Goal: Task Accomplishment & Management: Complete application form

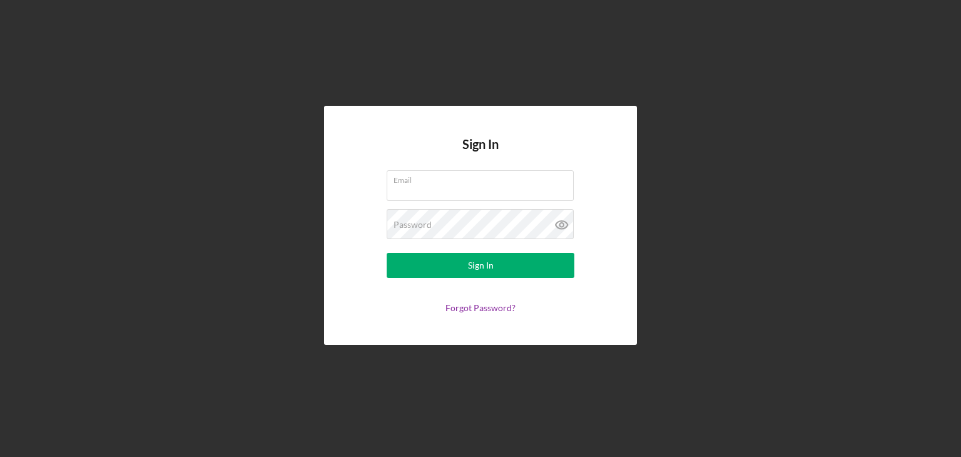
type input "[EMAIL_ADDRESS][DOMAIN_NAME]"
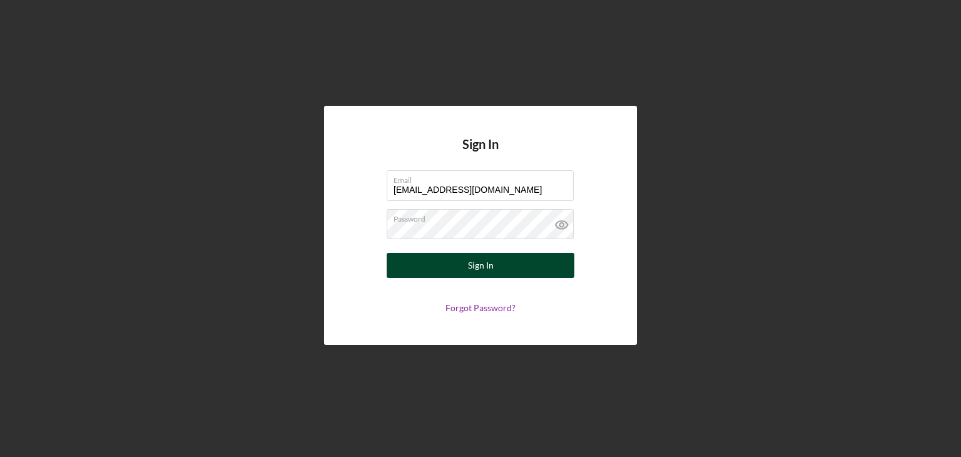
click at [486, 260] on div "Sign In" at bounding box center [481, 265] width 26 height 25
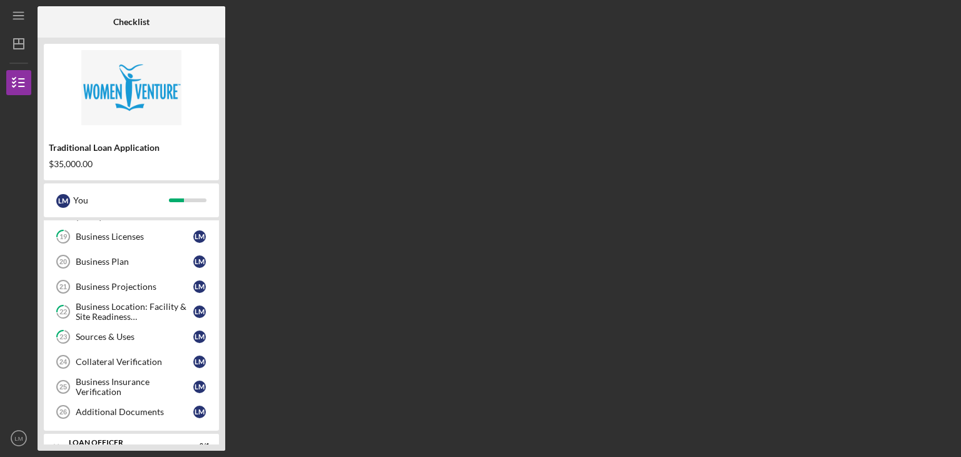
scroll to position [313, 0]
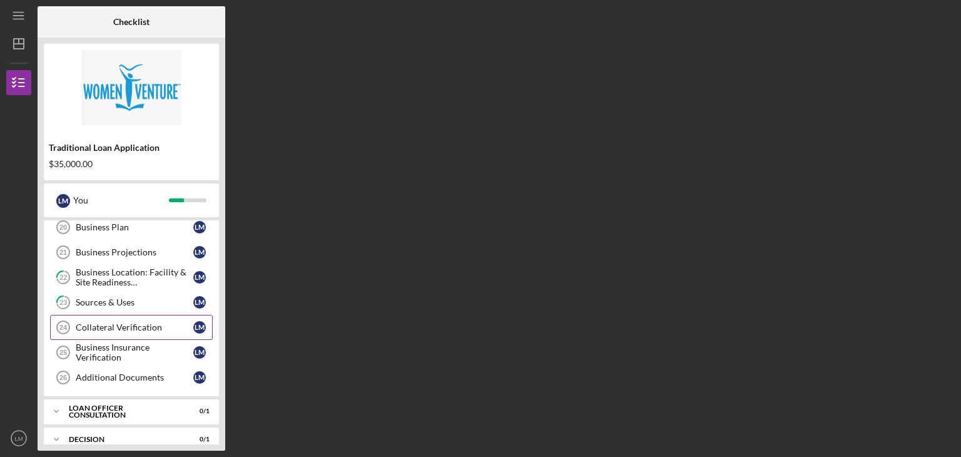
click at [119, 318] on link "Collateral Verification 24 Collateral Verification [PERSON_NAME]" at bounding box center [131, 327] width 163 height 25
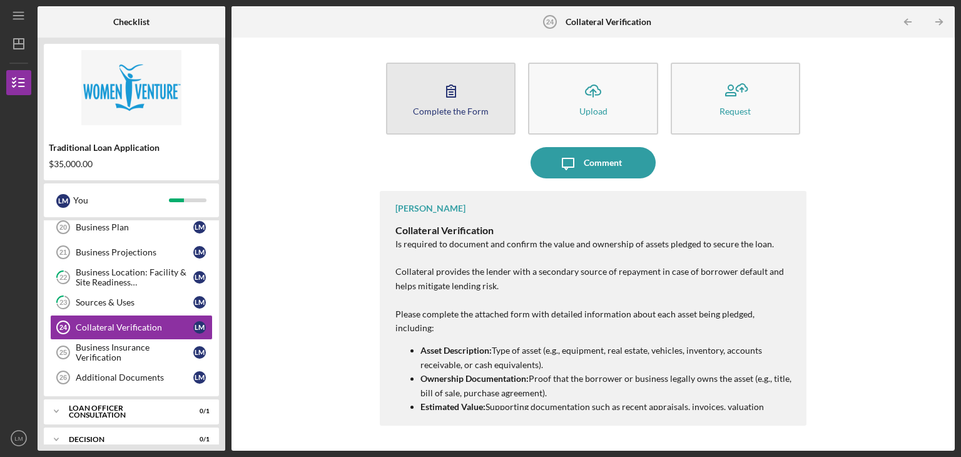
click at [437, 98] on icon "button" at bounding box center [450, 90] width 31 height 31
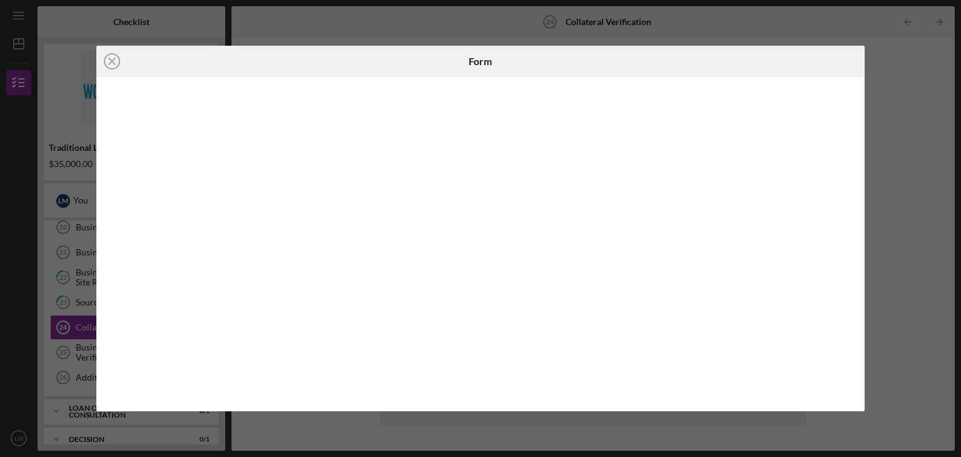
click at [91, 293] on div "Icon/Close Form" at bounding box center [480, 228] width 961 height 457
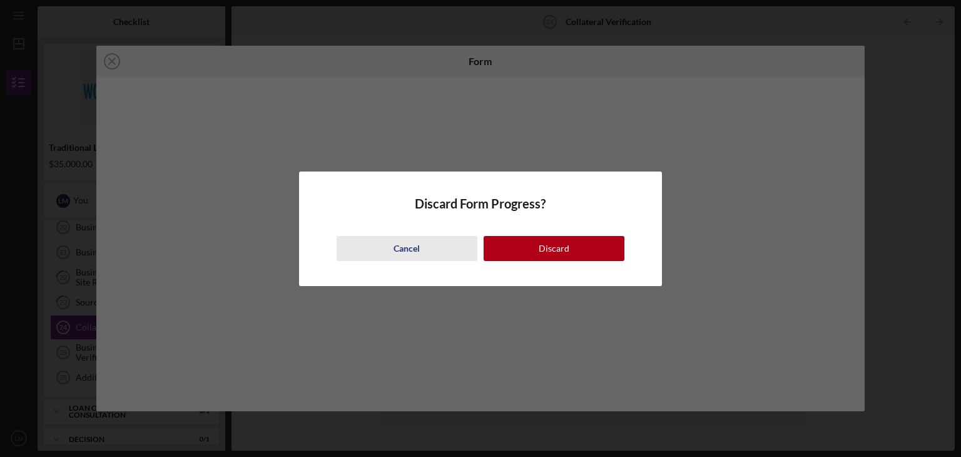
click at [415, 243] on div "Cancel" at bounding box center [407, 248] width 26 height 25
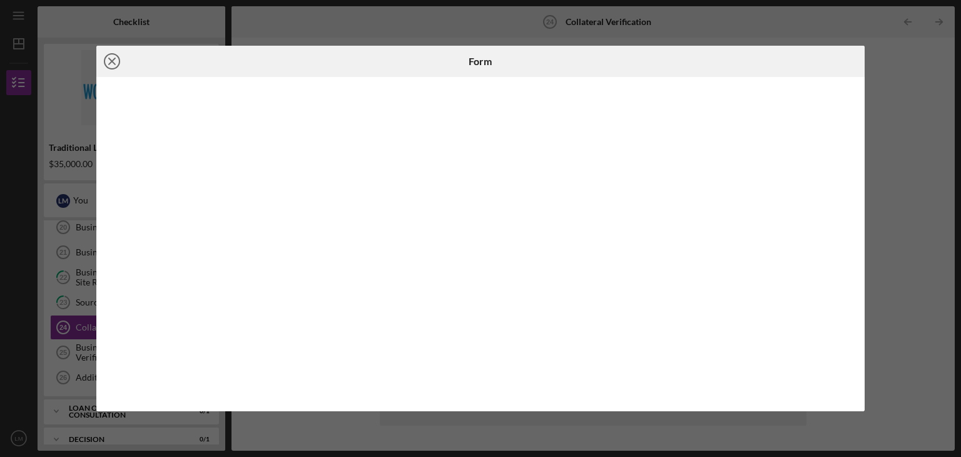
click at [113, 63] on line at bounding box center [112, 61] width 6 height 6
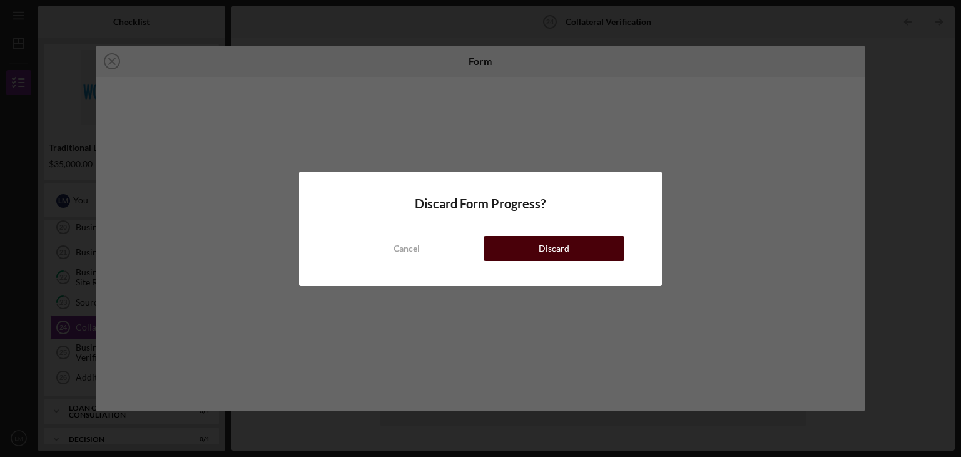
click at [535, 243] on button "Discard" at bounding box center [554, 248] width 141 height 25
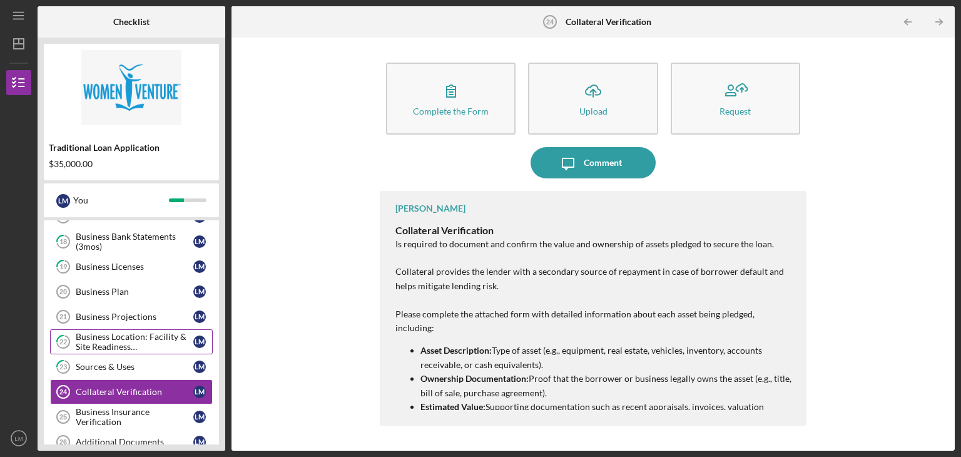
scroll to position [250, 0]
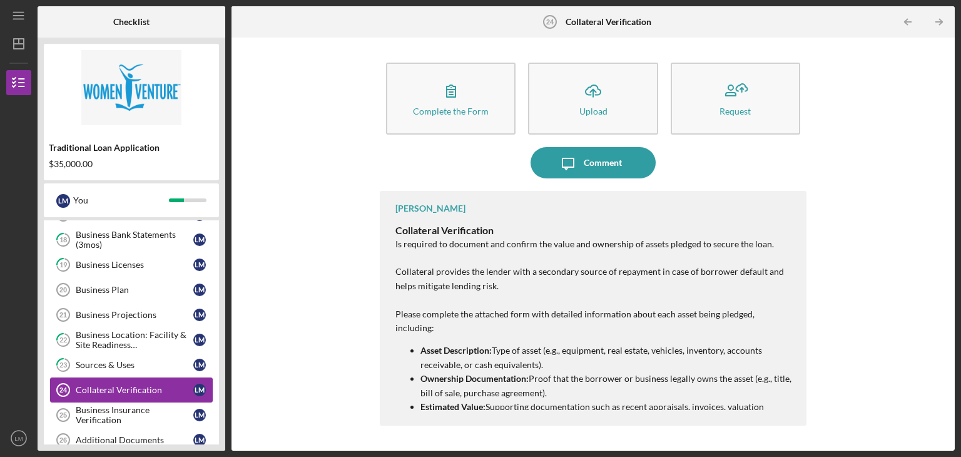
click at [126, 385] on div "Collateral Verification" at bounding box center [135, 390] width 118 height 10
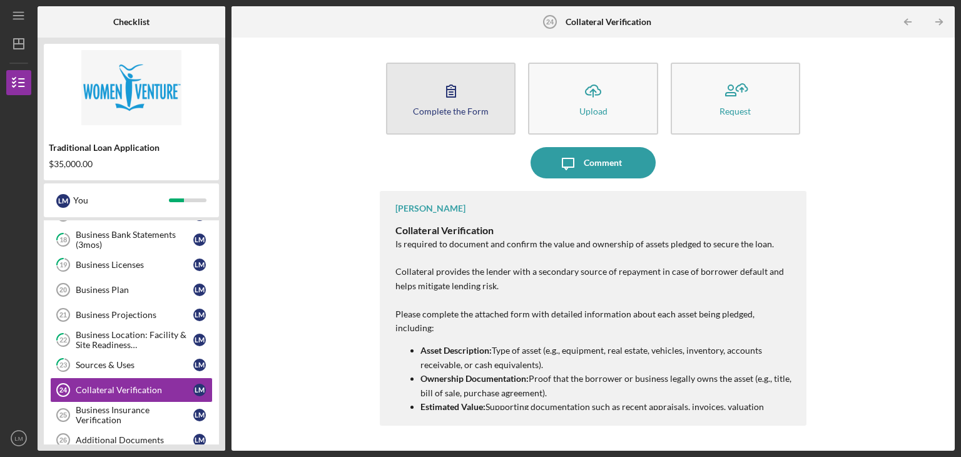
click at [449, 102] on icon "button" at bounding box center [450, 90] width 31 height 31
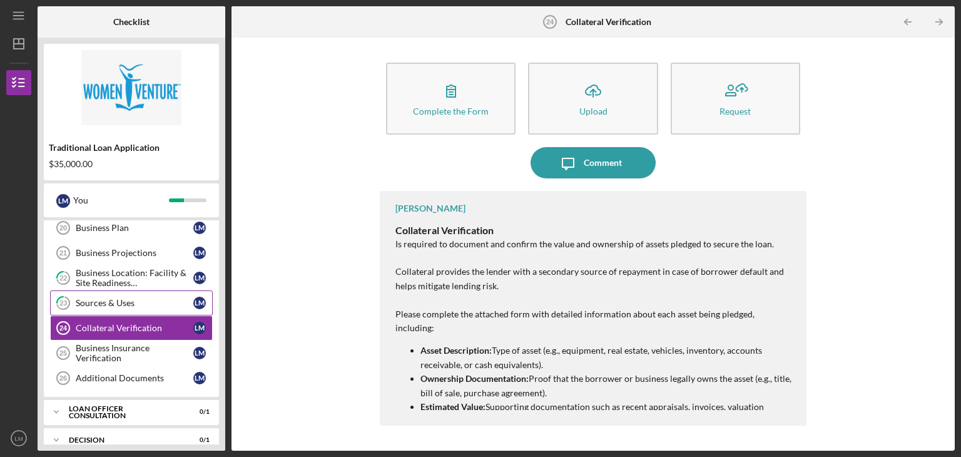
scroll to position [313, 0]
click at [144, 372] on div "Additional Documents" at bounding box center [135, 377] width 118 height 10
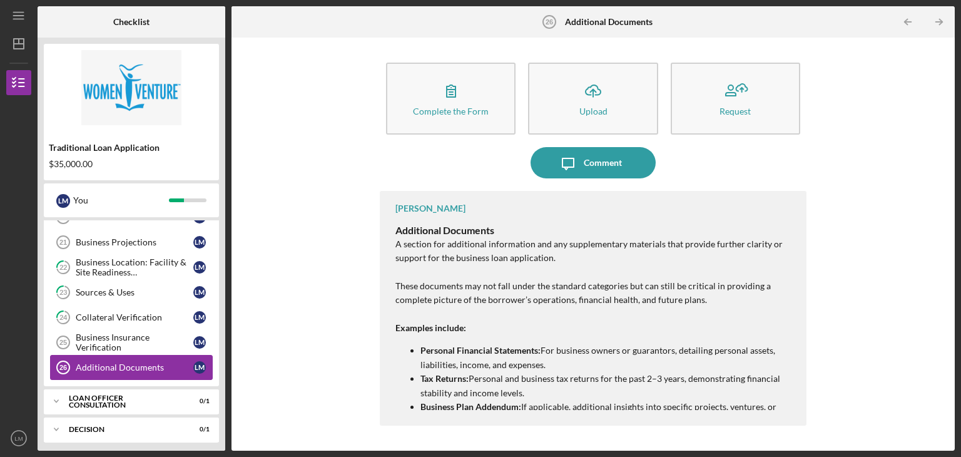
scroll to position [323, 0]
click at [115, 333] on div "Business Insurance Verification" at bounding box center [135, 342] width 118 height 20
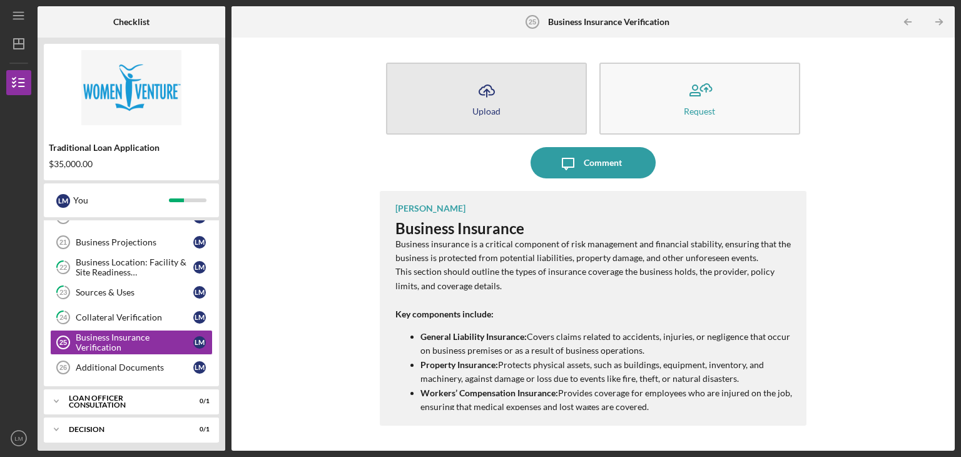
click at [450, 109] on button "Icon/Upload Upload" at bounding box center [486, 99] width 201 height 72
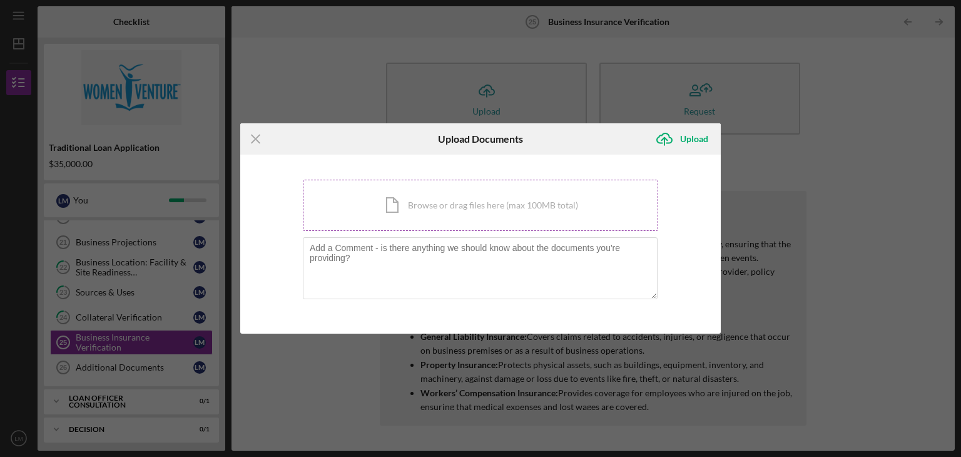
click at [458, 204] on div "Icon/Document Browse or drag files here (max 100MB total) Tap to choose files o…" at bounding box center [480, 205] width 355 height 51
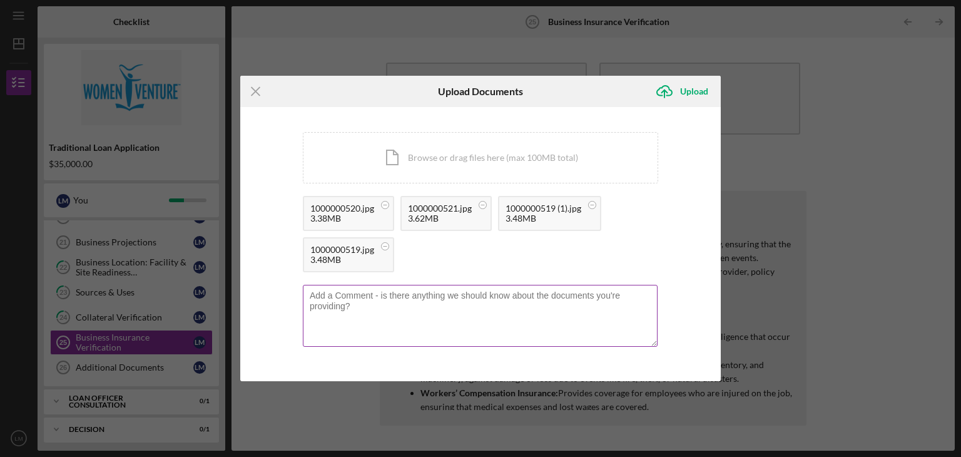
click at [327, 296] on textarea at bounding box center [480, 315] width 355 height 61
type textarea "l"
type textarea "Liability insurance policy"
click at [701, 88] on div "Upload" at bounding box center [694, 91] width 28 height 25
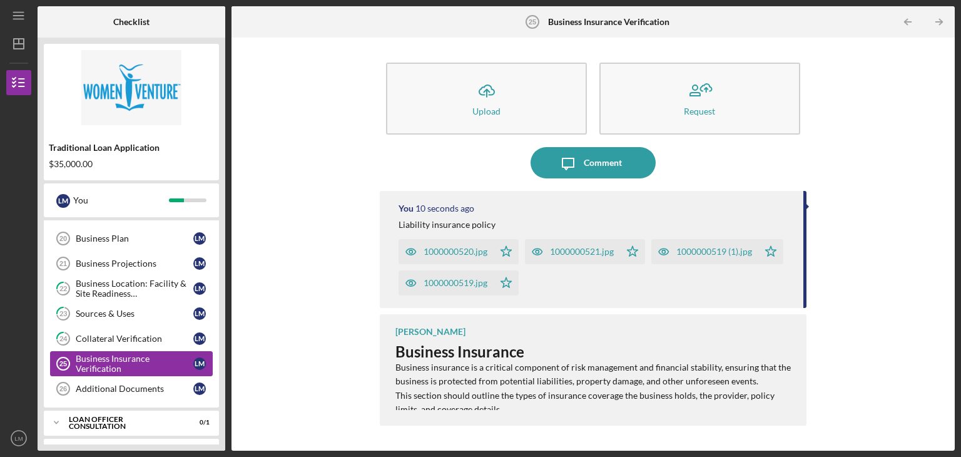
scroll to position [323, 0]
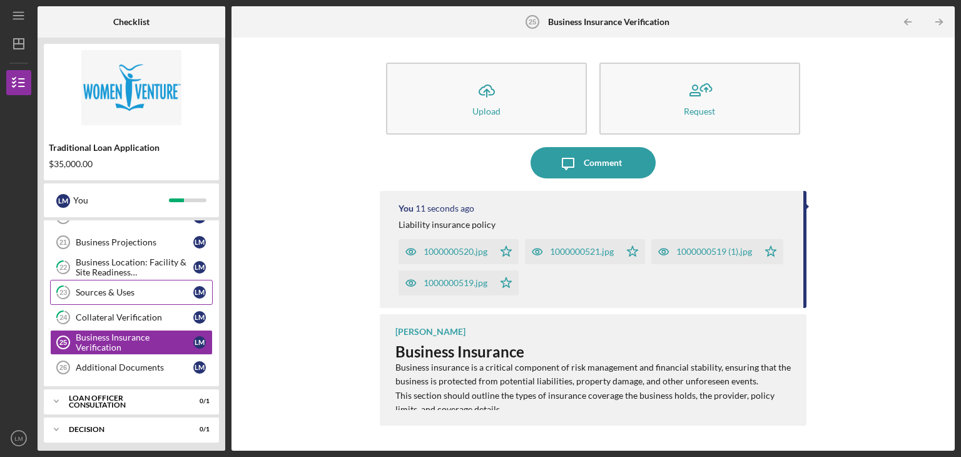
click at [109, 287] on div "Sources & Uses" at bounding box center [135, 292] width 118 height 10
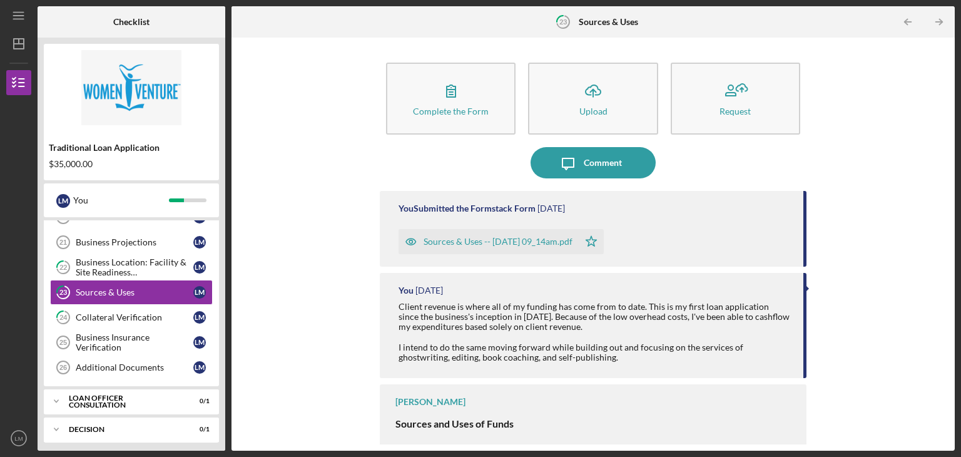
scroll to position [3, 0]
